Goal: Register for event/course

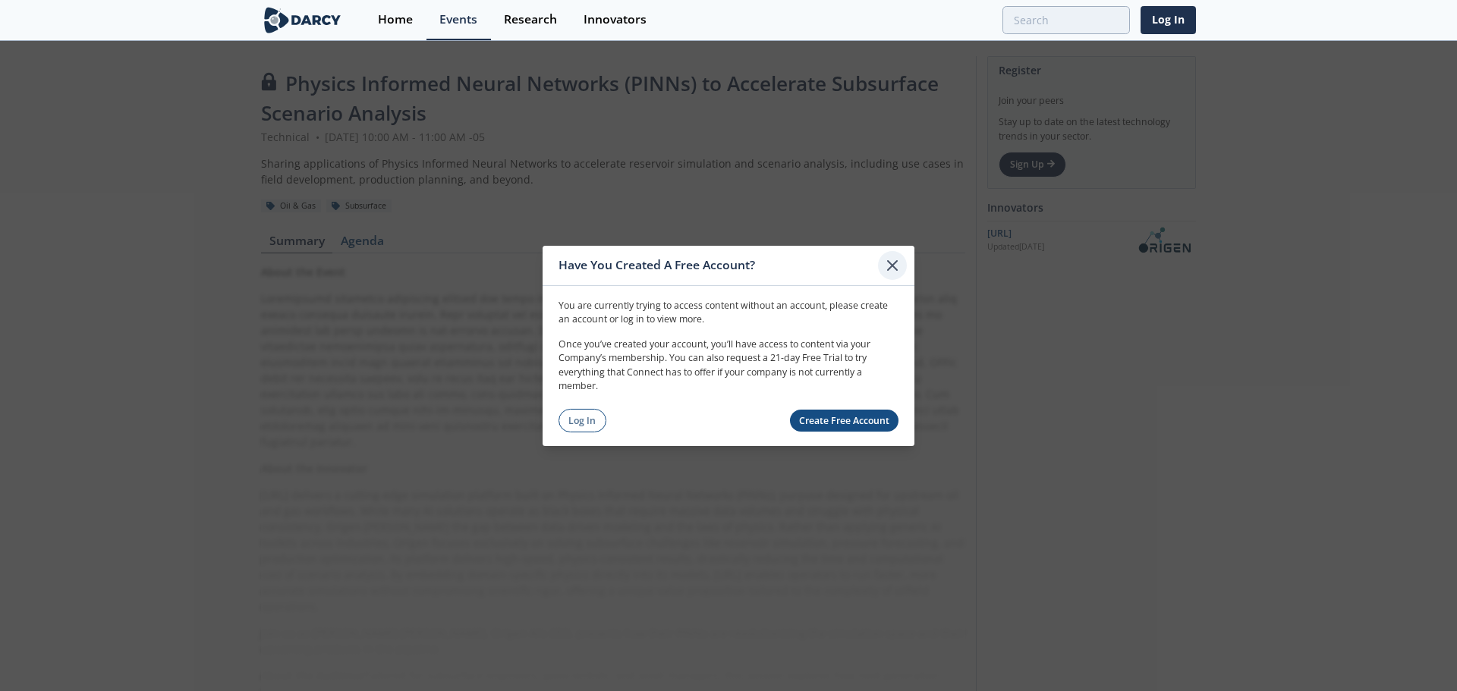
click at [897, 265] on icon at bounding box center [892, 265] width 18 height 18
click at [828, 424] on link "Create Free Account" at bounding box center [844, 421] width 109 height 22
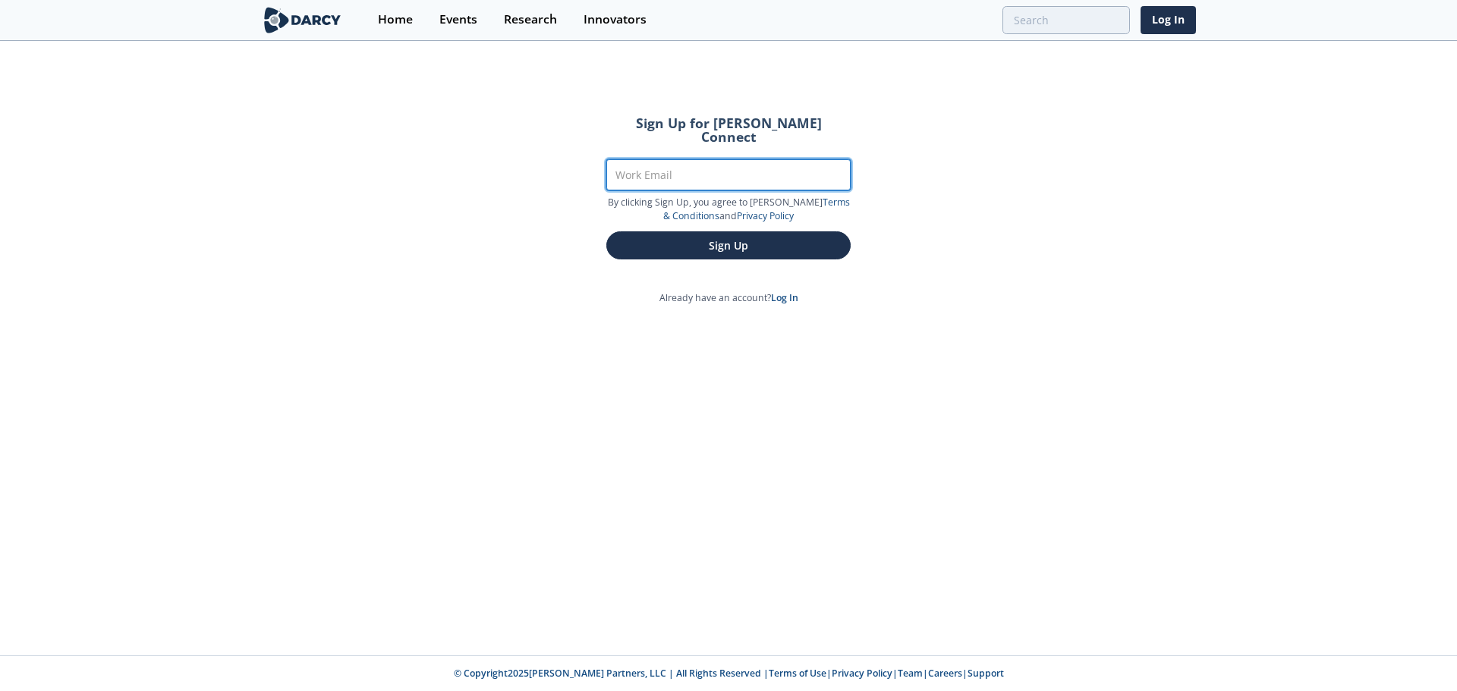
click at [655, 159] on input "Work Email" at bounding box center [728, 174] width 244 height 31
click at [598, 357] on div "Sign Up for Darcy Connect Work Email By clicking Sign Up, you agree to Darcy’s …" at bounding box center [728, 348] width 1457 height 613
click at [655, 159] on input "Work Email" at bounding box center [728, 174] width 244 height 31
type input "jhonfr.gonzalez@ecopetrol.com.co"
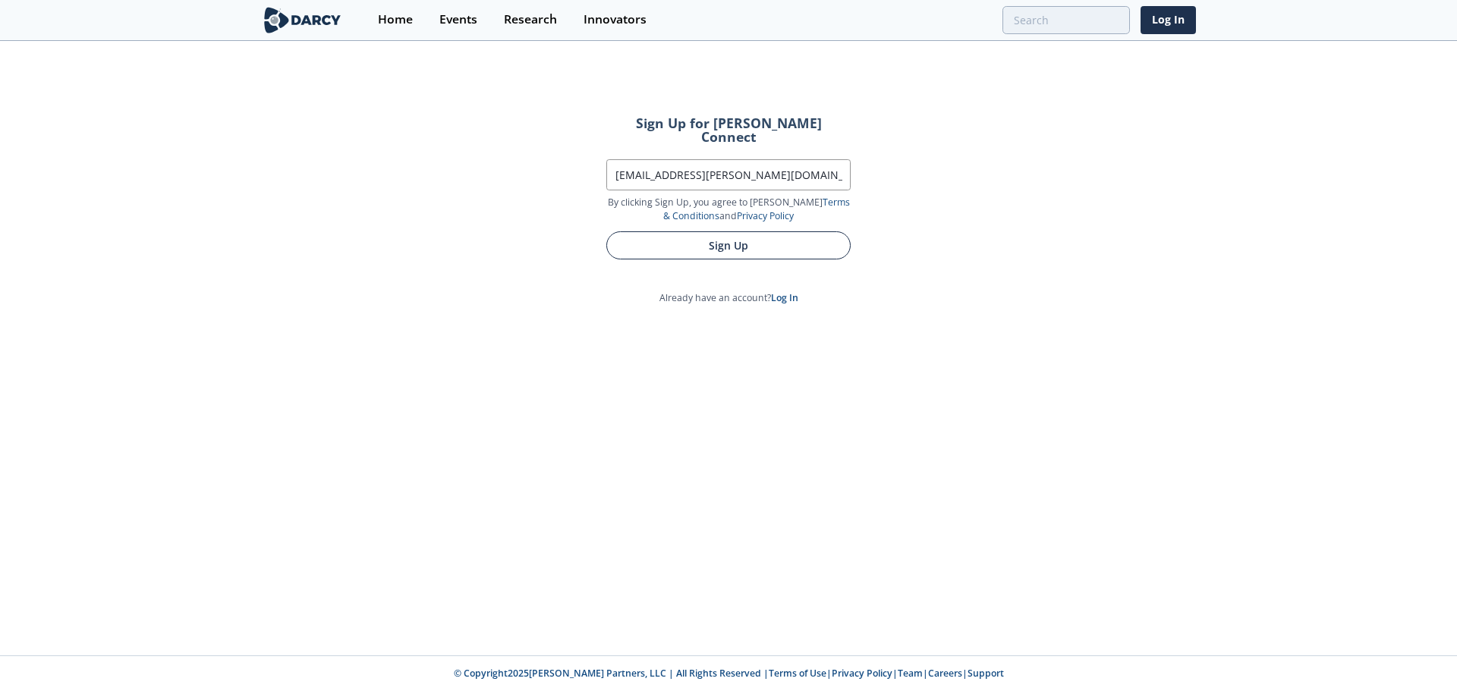
click at [779, 231] on button "Sign Up" at bounding box center [728, 245] width 244 height 28
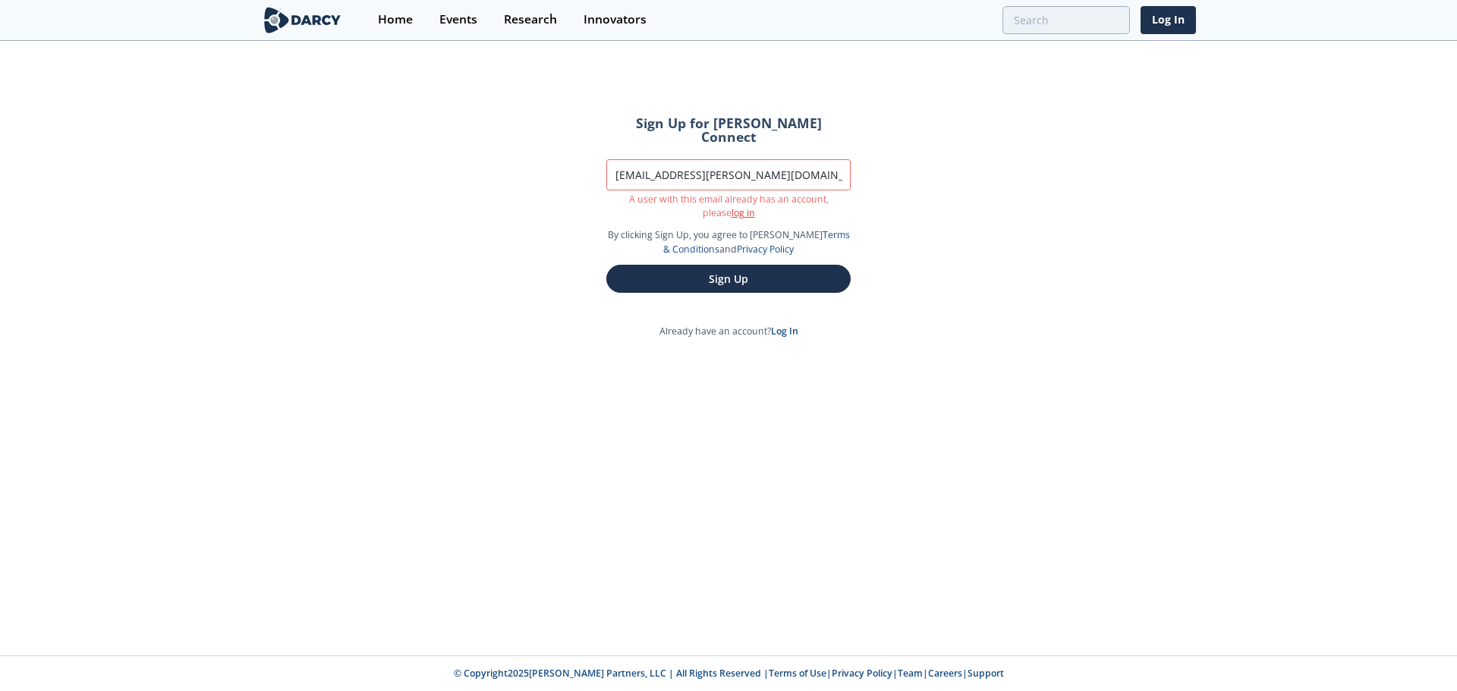
click at [731, 206] on link "log in" at bounding box center [743, 212] width 24 height 13
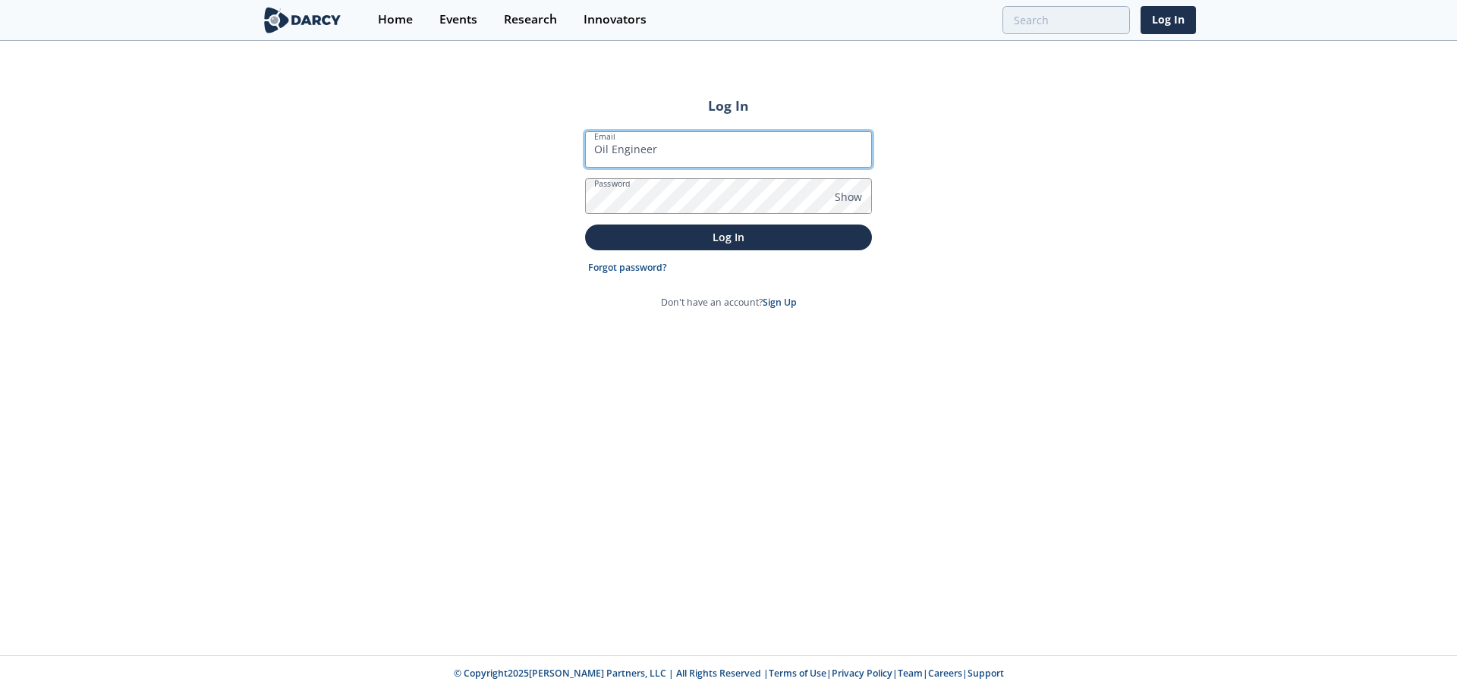
click at [654, 152] on input "Oil Engineer" at bounding box center [728, 149] width 287 height 36
click at [457, 298] on div "Log In Email Oil Engineer Password Show Log In Forgot password? Don't have an a…" at bounding box center [728, 348] width 1457 height 613
click at [837, 193] on span "Show" at bounding box center [847, 197] width 27 height 16
click at [837, 193] on span "Hide" at bounding box center [846, 197] width 24 height 16
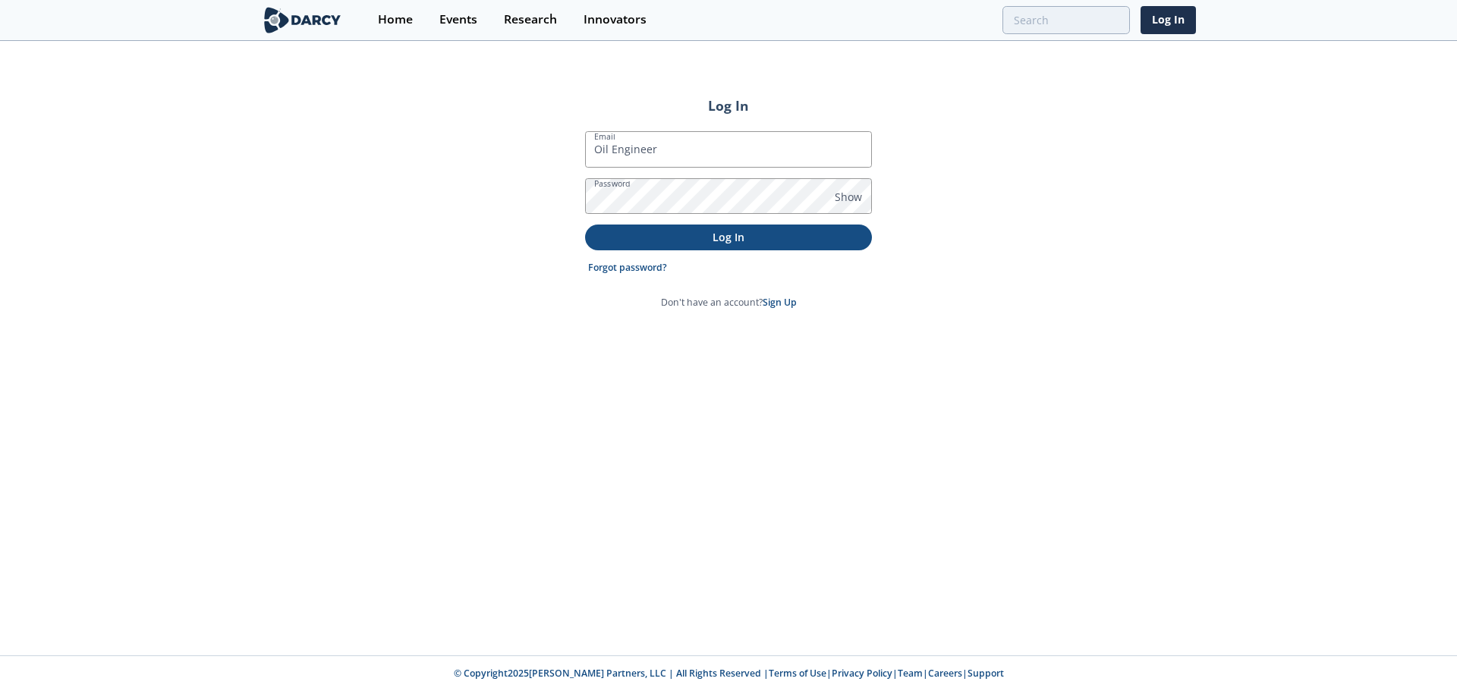
click at [715, 239] on p "Log In" at bounding box center [728, 237] width 266 height 16
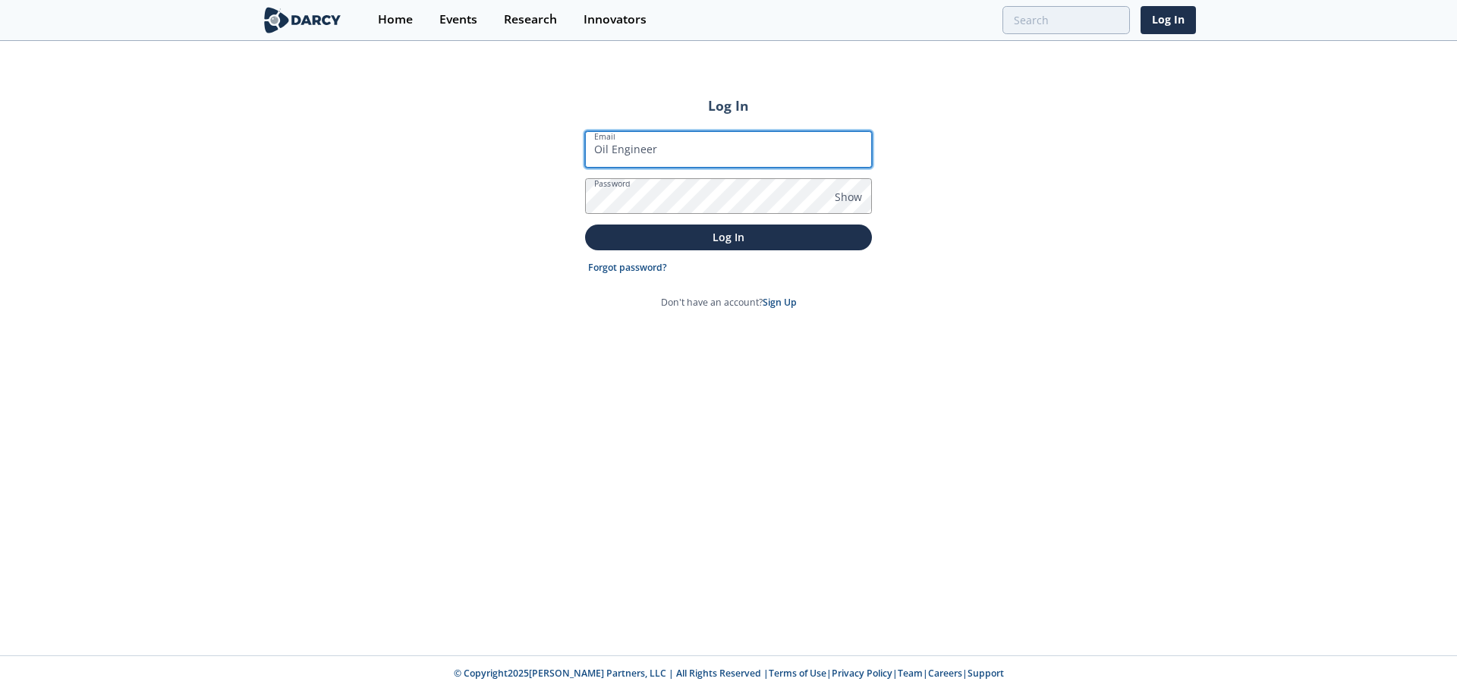
click at [633, 155] on input "Oil Engineer" at bounding box center [728, 149] width 287 height 36
click at [663, 152] on input "Oil Engineer" at bounding box center [728, 149] width 287 height 36
type input "jhonfr.gonzalez@ecopetrol.com.co"
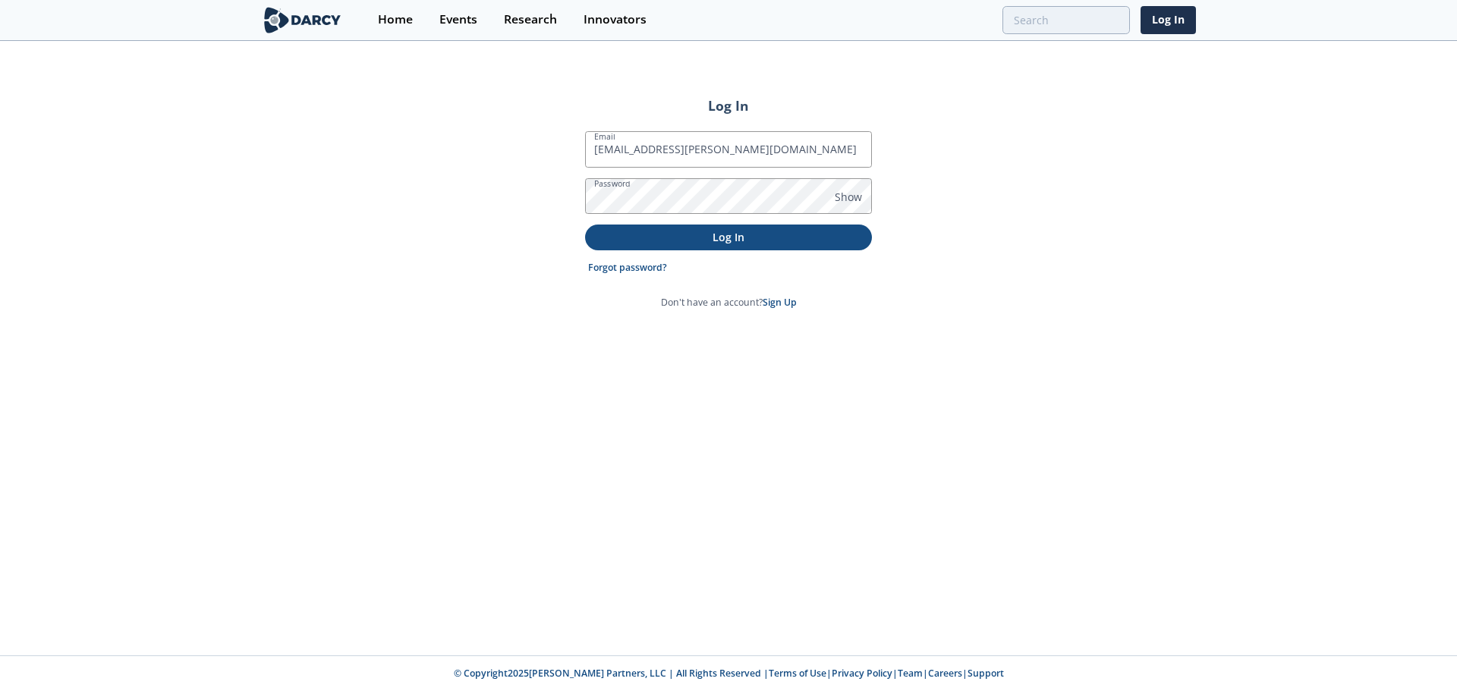
click at [743, 242] on p "Log In" at bounding box center [728, 237] width 266 height 16
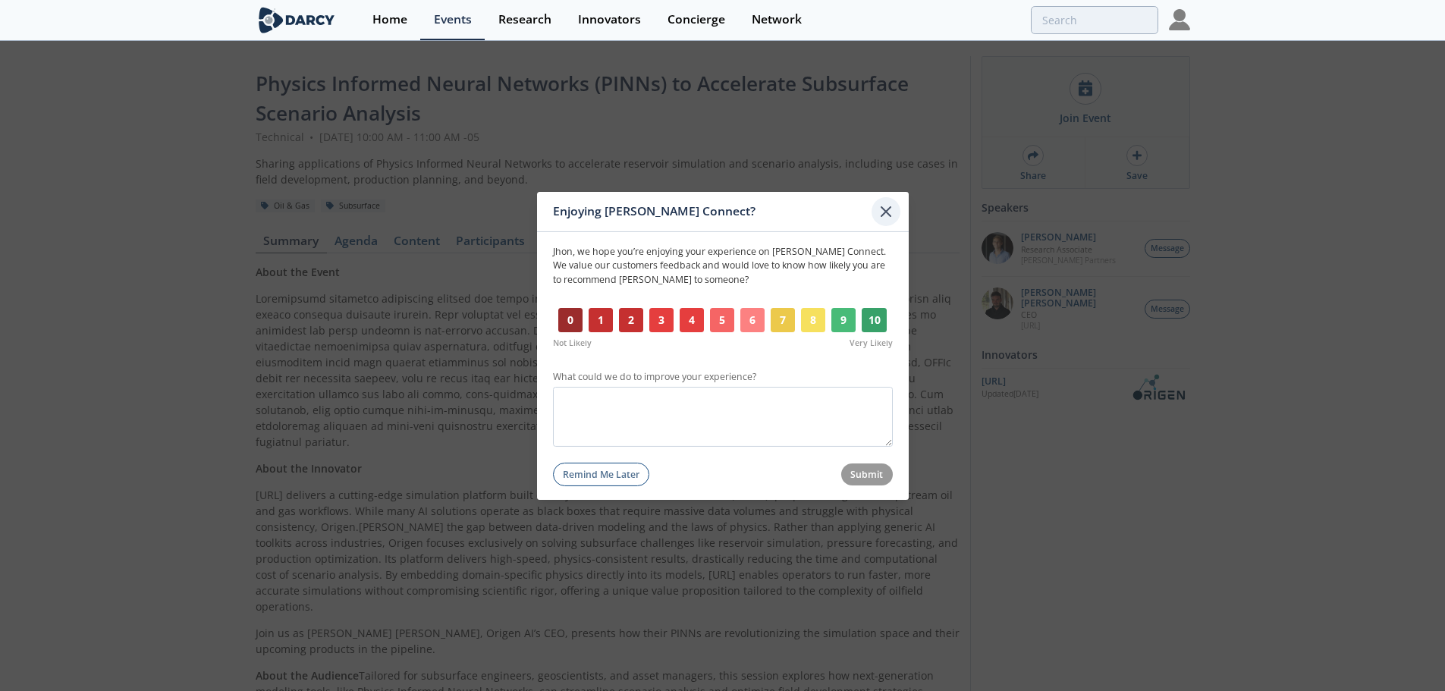
click at [879, 210] on icon at bounding box center [886, 211] width 18 height 18
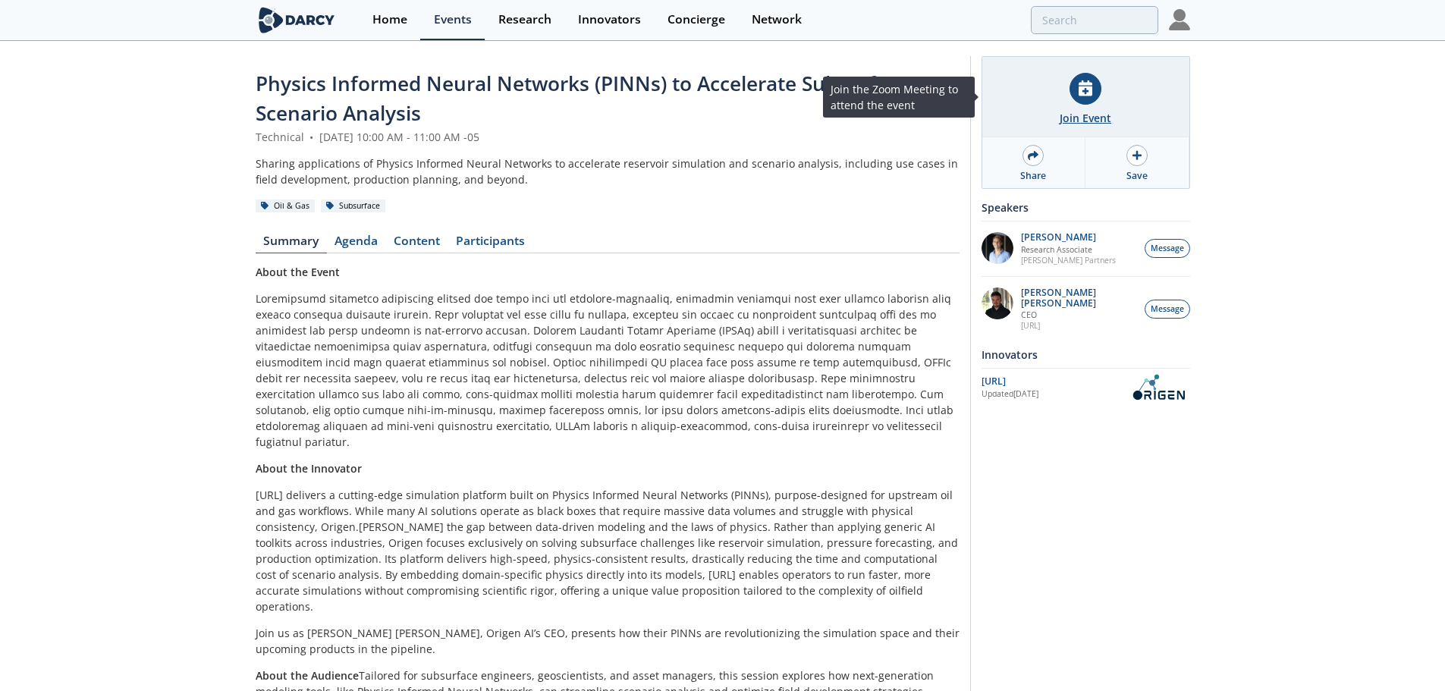
click at [1073, 111] on div "Join Event" at bounding box center [1086, 118] width 52 height 16
click at [1071, 108] on div "Join Event" at bounding box center [1085, 97] width 207 height 80
click at [1091, 79] on div at bounding box center [1086, 89] width 32 height 32
click at [1089, 107] on div "Join Event" at bounding box center [1085, 97] width 207 height 80
